Goal: Task Accomplishment & Management: Manage account settings

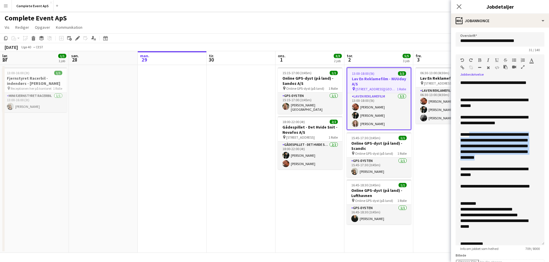
scroll to position [0, 139]
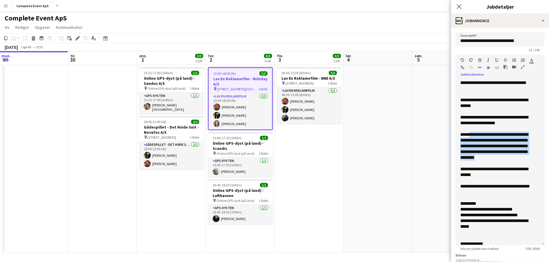
click at [341, 182] on app-date-cell "06:30-13:00 (6t30m) 3/3 Lav En Reklamefilm - NNE A/S pin [STREET_ADDRESS] Rolle…" at bounding box center [308, 159] width 69 height 188
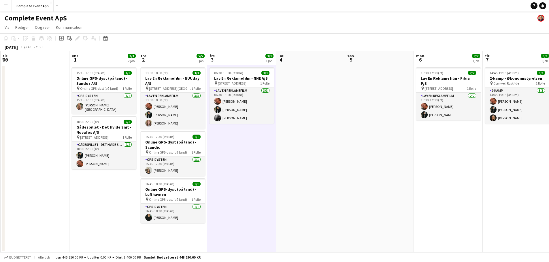
drag, startPoint x: 456, startPoint y: 143, endPoint x: 0, endPoint y: 121, distance: 456.2
click at [0, 121] on app-calendar-viewport "lør. 27 1/1 1 job søn. 28 man. 29 tir. 30 ons. 1 3/3 2 job tor. 2 5/5 3 job fre…" at bounding box center [274, 152] width 549 height 202
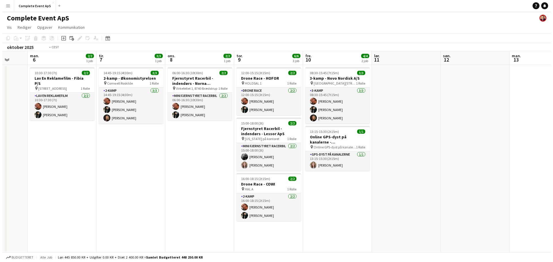
scroll to position [0, 169]
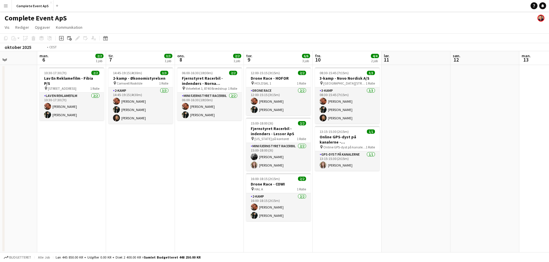
drag, startPoint x: 410, startPoint y: 192, endPoint x: 353, endPoint y: 189, distance: 57.1
click at [353, 189] on app-calendar-viewport "fre. 3 3/3 1 job lør. 4 søn. 5 man. 6 2/2 1 job tir. 7 3/3 1 job ons. 8 2/2 1 j…" at bounding box center [274, 152] width 549 height 202
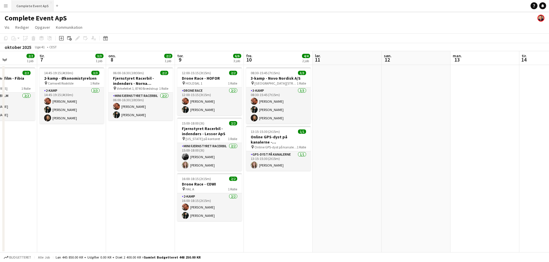
click at [34, 4] on button "Complete Event ApS Luk" at bounding box center [33, 5] width 42 height 11
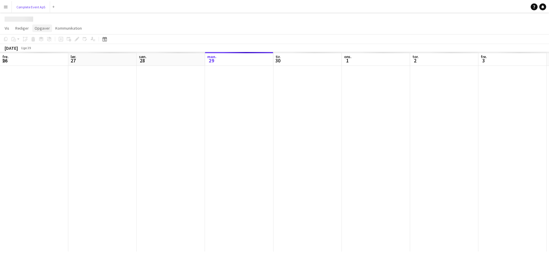
scroll to position [0, 138]
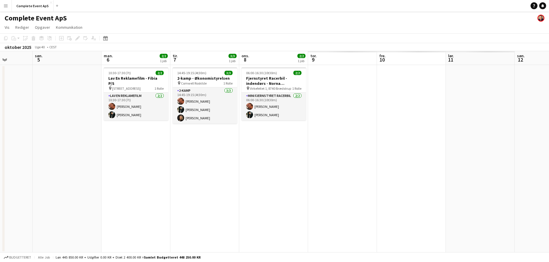
drag, startPoint x: 424, startPoint y: 157, endPoint x: 41, endPoint y: 138, distance: 383.3
click at [33, 136] on app-calendar-viewport "ons. 1 3/3 2 job tor. 2 5/5 3 job fre. 3 3/3 1 job lør. 4 søn. 5 man. 6 2/2 1 j…" at bounding box center [274, 152] width 549 height 202
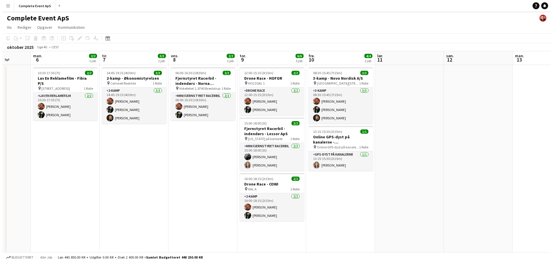
scroll to position [0, 191]
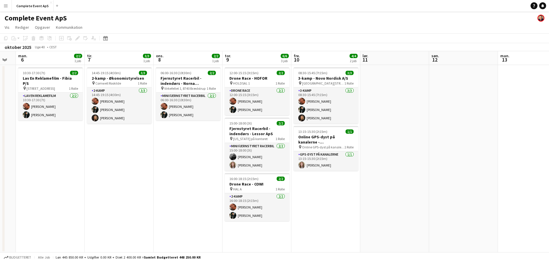
drag, startPoint x: 404, startPoint y: 193, endPoint x: 347, endPoint y: 192, distance: 57.6
click at [347, 192] on app-calendar-viewport "fre. 3 3/3 1 job lør. 4 søn. 5 man. 6 2/2 1 job tir. 7 3/3 1 job ons. 8 2/2 1 j…" at bounding box center [274, 152] width 549 height 202
click at [22, 7] on button "Complete Event ApS Luk" at bounding box center [33, 5] width 42 height 11
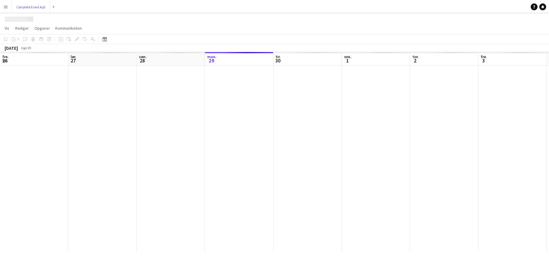
scroll to position [0, 138]
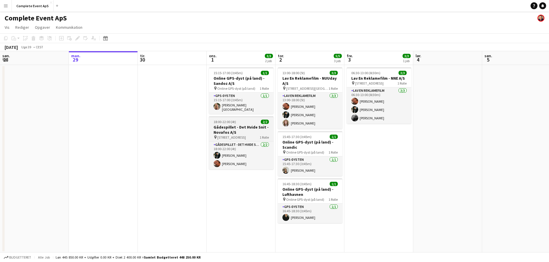
click at [248, 122] on div "18:00-22:00 (4t) 2/2" at bounding box center [241, 122] width 65 height 4
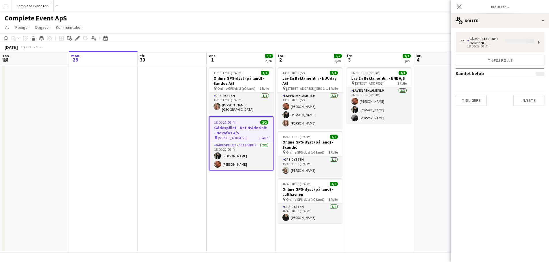
type input "**********"
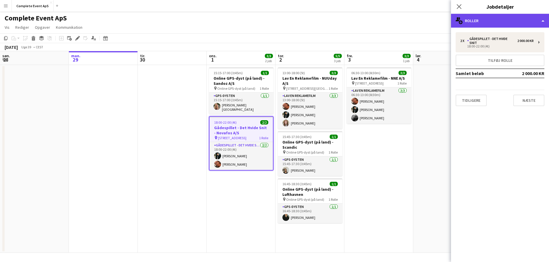
click at [482, 16] on div "multiple-users-add Roller" at bounding box center [500, 21] width 98 height 14
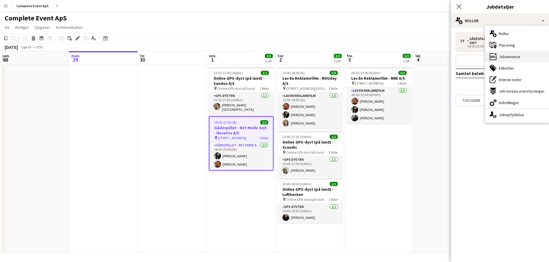
click at [505, 60] on div "ads-window Jobannonce" at bounding box center [517, 57] width 64 height 12
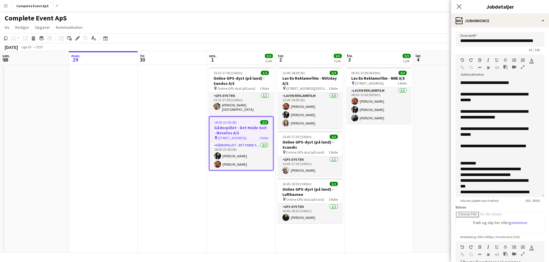
drag, startPoint x: 533, startPoint y: 118, endPoint x: 529, endPoint y: 201, distance: 83.0
click at [529, 201] on app-form-group "**********" at bounding box center [499, 128] width 89 height 149
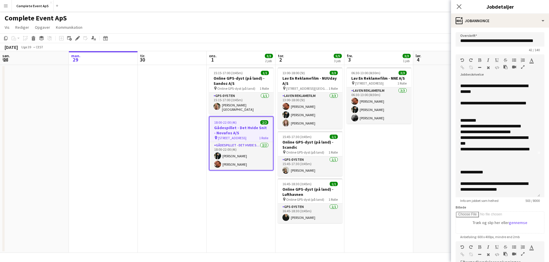
scroll to position [0, 0]
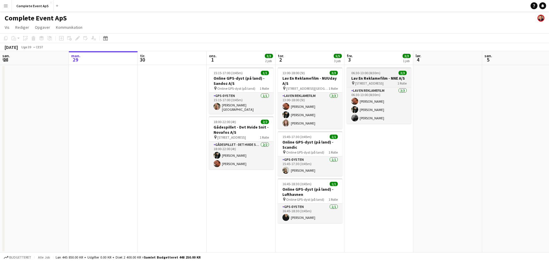
click at [383, 73] on div "06:30-13:00 (6t30m) 3/3" at bounding box center [379, 73] width 65 height 4
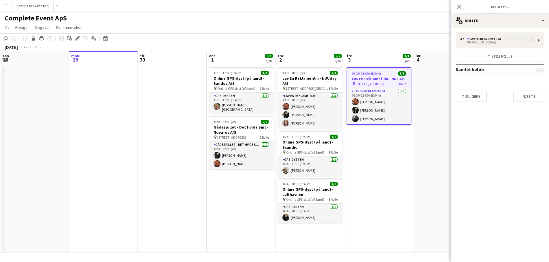
type input "**********"
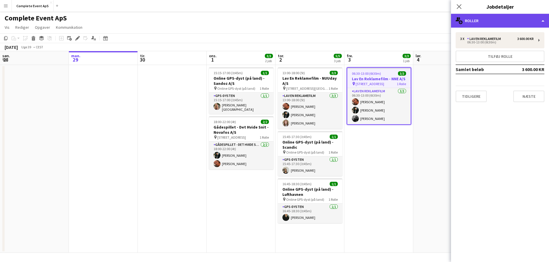
click at [497, 20] on div "multiple-users-add Roller" at bounding box center [500, 21] width 98 height 14
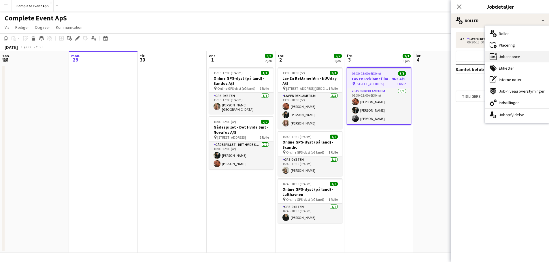
click at [512, 57] on span "Jobannonce" at bounding box center [509, 56] width 21 height 5
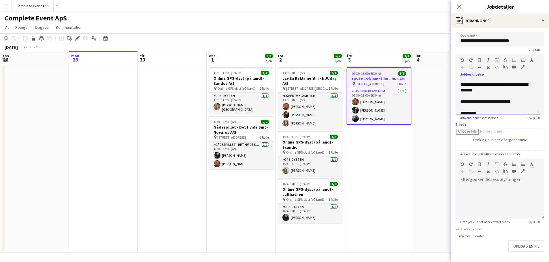
scroll to position [88, 0]
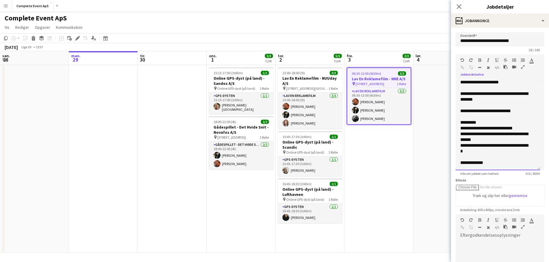
drag, startPoint x: 538, startPoint y: 111, endPoint x: 536, endPoint y: 166, distance: 55.9
click at [536, 166] on div "**********" at bounding box center [497, 125] width 84 height 90
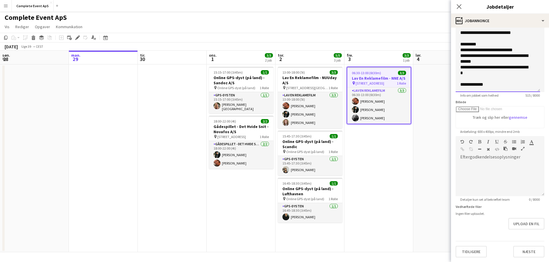
scroll to position [0, 0]
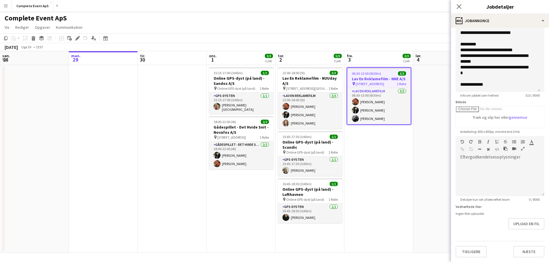
click at [385, 185] on app-date-cell "06:30-13:00 (6t30m) 3/3 Lav En Reklamefilm - NNE A/S pin [STREET_ADDRESS] Rolle…" at bounding box center [378, 159] width 69 height 188
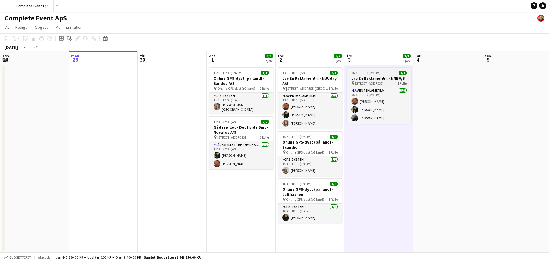
click at [388, 72] on div "06:30-13:00 (6t30m) 3/3" at bounding box center [379, 73] width 65 height 4
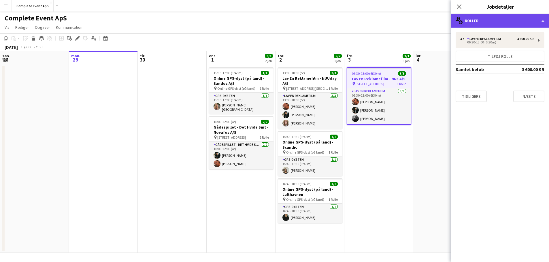
click at [489, 19] on div "multiple-users-add Roller" at bounding box center [500, 21] width 98 height 14
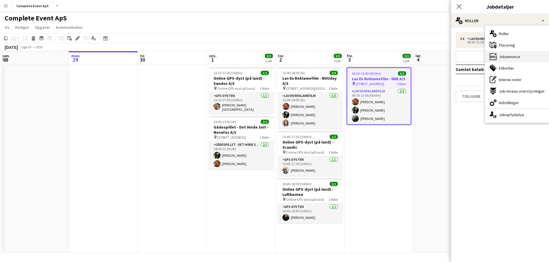
click at [511, 53] on div "ads-window Jobannonce" at bounding box center [517, 57] width 64 height 12
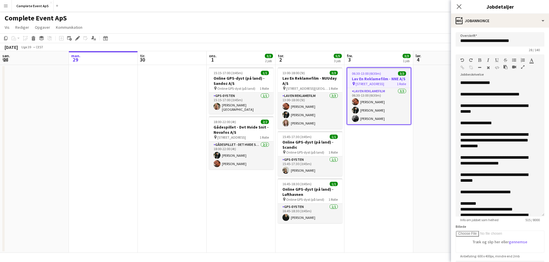
drag, startPoint x: 537, startPoint y: 111, endPoint x: 542, endPoint y: 215, distance: 103.5
click at [542, 215] on form "**********" at bounding box center [500, 207] width 98 height 350
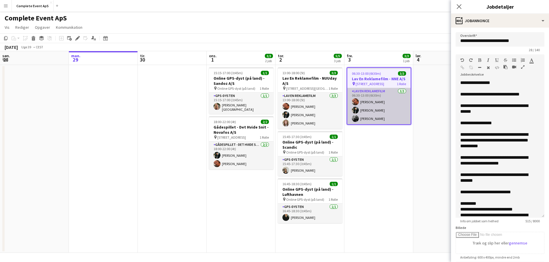
click at [388, 102] on app-card-role "Lav En Reklamefilm 3/3 06:30-13:00 (6t30m) Louise Jensen Mathias Dahl Annabella…" at bounding box center [378, 106] width 63 height 36
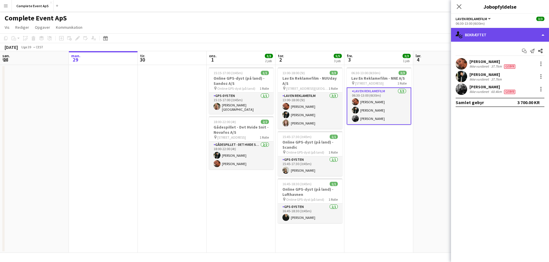
click at [494, 32] on div "single-neutral-actions-check-2 Bekræftet" at bounding box center [500, 35] width 98 height 14
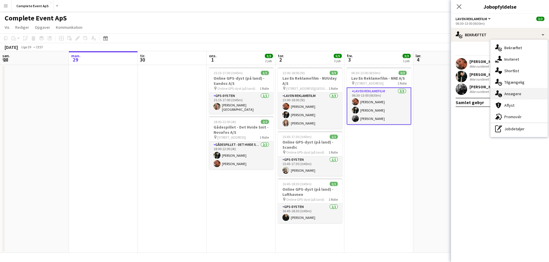
click at [520, 93] on div "single-neutral-actions-information Ansøgere" at bounding box center [518, 94] width 57 height 12
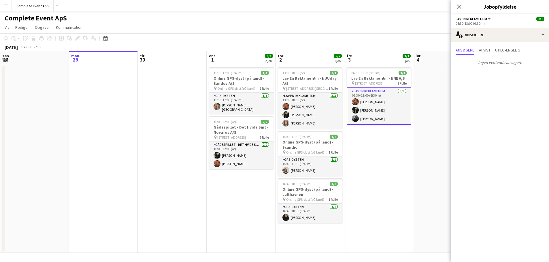
click at [415, 144] on app-date-cell at bounding box center [447, 159] width 69 height 188
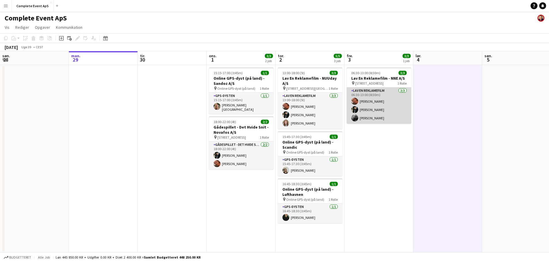
click at [385, 92] on app-card-role "Lav En Reklamefilm 3/3 06:30-13:00 (6t30m) Louise Jensen Mathias Dahl Annabella…" at bounding box center [379, 106] width 65 height 36
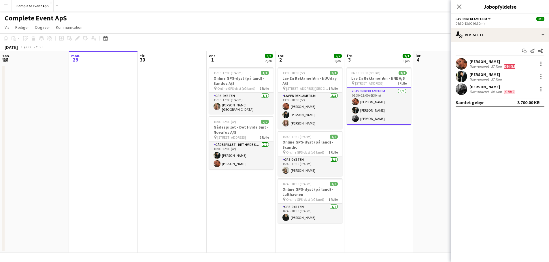
click at [385, 92] on app-card-role "Lav En Reklamefilm 3/3 06:30-13:00 (6t30m) Louise Jensen Mathias Dahl Annabella…" at bounding box center [379, 106] width 65 height 37
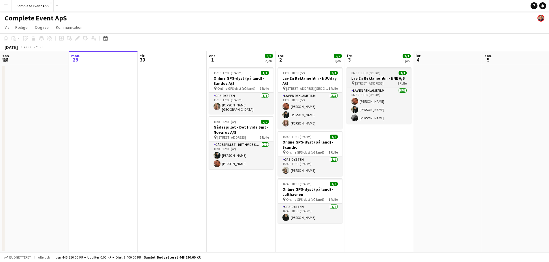
click at [391, 70] on app-job-card "06:30-13:00 (6t30m) 3/3 Lav En Reklamefilm - NNE A/S pin [STREET_ADDRESS] Rolle…" at bounding box center [379, 95] width 65 height 56
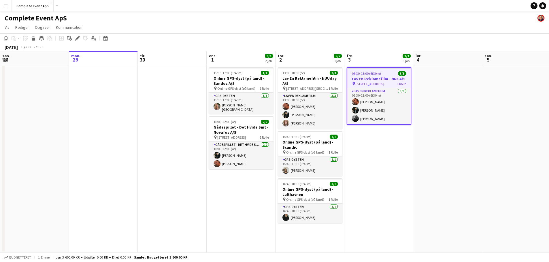
click at [391, 70] on app-job-card "06:30-13:00 (6t30m) 3/3 Lav En Reklamefilm - NNE A/S pin [STREET_ADDRESS] Rolle…" at bounding box center [379, 96] width 65 height 58
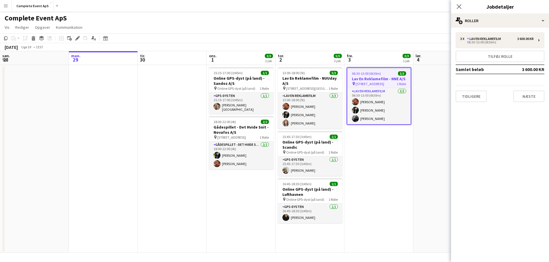
click at [503, 13] on div "Luk pop-in Jobdetaljer" at bounding box center [500, 7] width 98 height 14
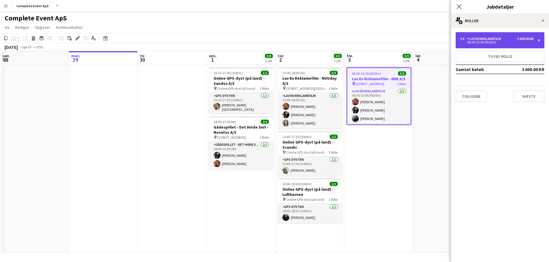
click at [501, 39] on div "Lav En Reklamefilm" at bounding box center [485, 39] width 36 height 4
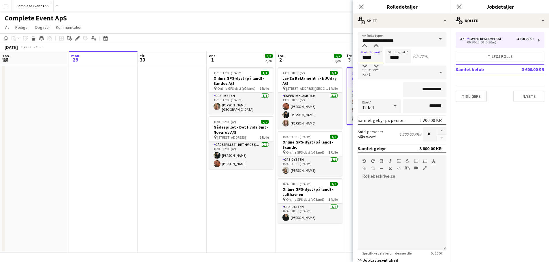
drag, startPoint x: 376, startPoint y: 56, endPoint x: 346, endPoint y: 55, distance: 29.7
click at [354, 56] on form "**********" at bounding box center [402, 193] width 98 height 323
type input "*****"
click at [178, 223] on app-date-cell at bounding box center [172, 159] width 69 height 188
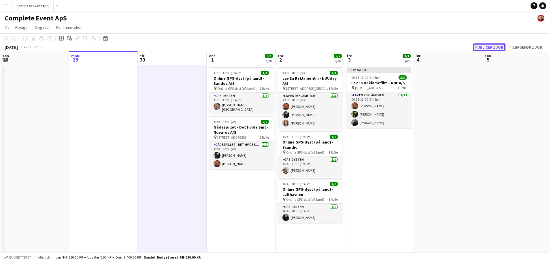
click at [488, 48] on button "Publicer 1 job" at bounding box center [489, 46] width 33 height 7
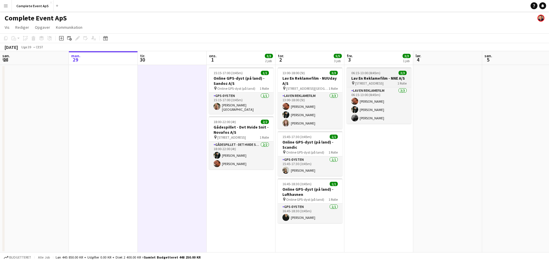
click at [384, 72] on div "06:15-13:00 (6t45m) 3/3" at bounding box center [379, 73] width 65 height 4
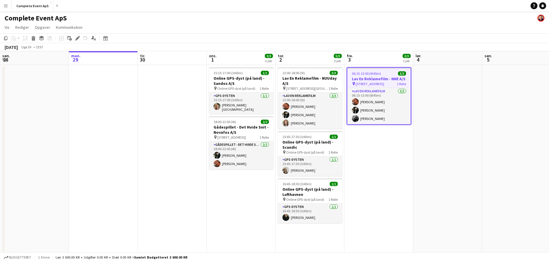
click at [384, 72] on div "06:15-13:00 (6t45m) 3/3" at bounding box center [378, 73] width 63 height 4
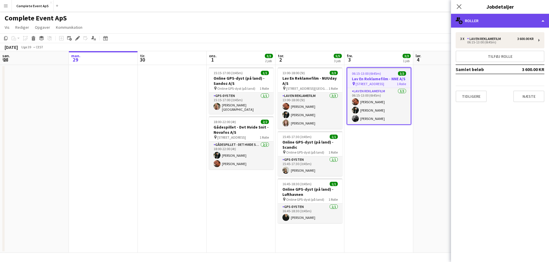
click at [486, 16] on div "multiple-users-add Roller" at bounding box center [500, 21] width 98 height 14
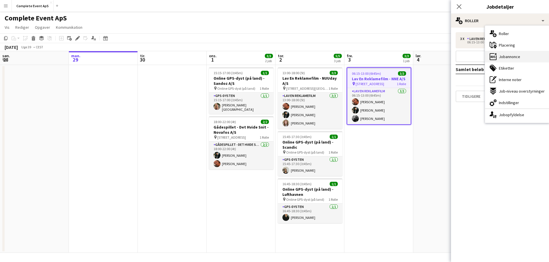
click at [512, 57] on span "Jobannonce" at bounding box center [509, 56] width 21 height 5
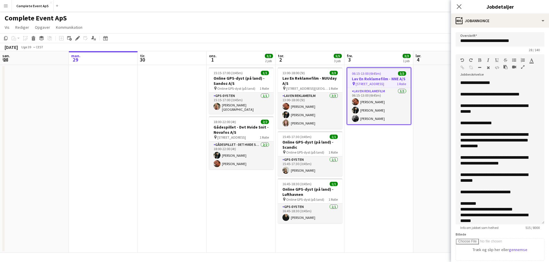
drag, startPoint x: 538, startPoint y: 111, endPoint x: 526, endPoint y: 221, distance: 110.7
click at [526, 221] on div "**********" at bounding box center [499, 152] width 89 height 145
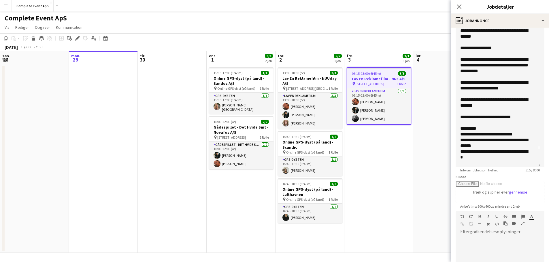
scroll to position [27, 0]
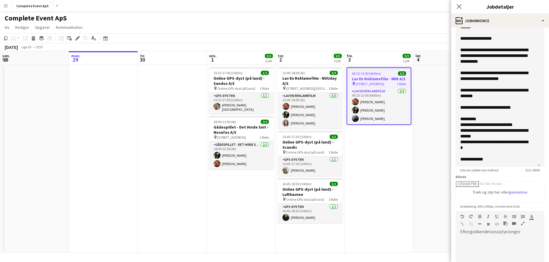
click at [414, 169] on app-date-cell at bounding box center [447, 159] width 69 height 188
